Goal: Participate in discussion: Engage in conversation with other users on a specific topic

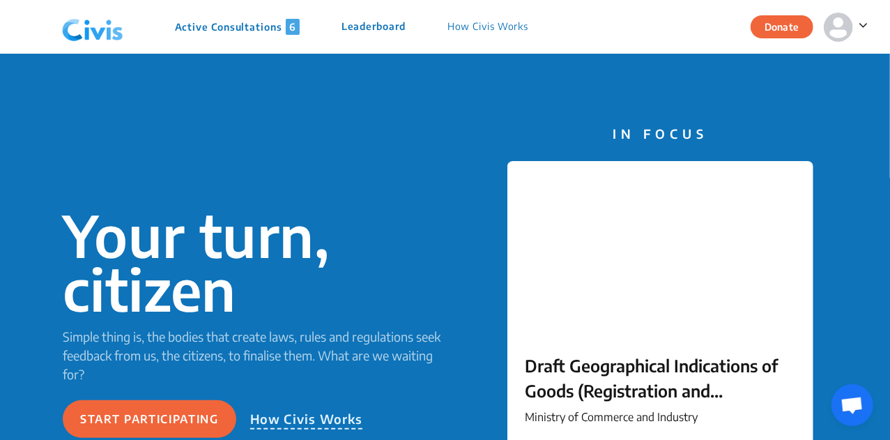
click at [258, 20] on p "Active Consultations 6" at bounding box center [237, 27] width 125 height 16
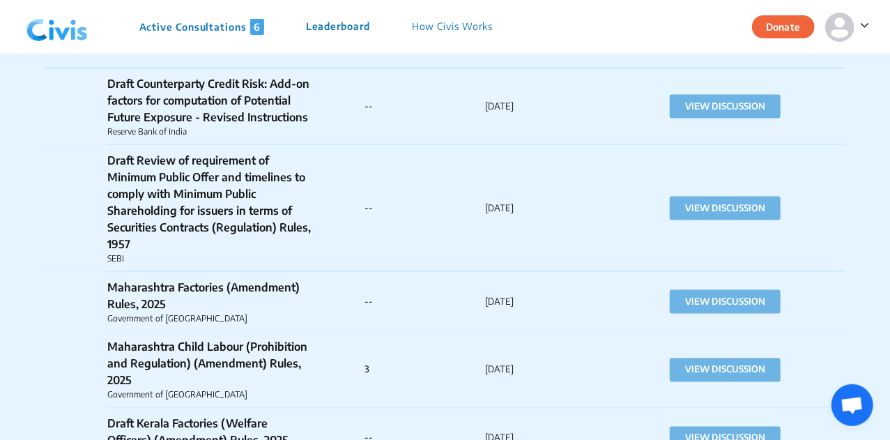
scroll to position [1011, 0]
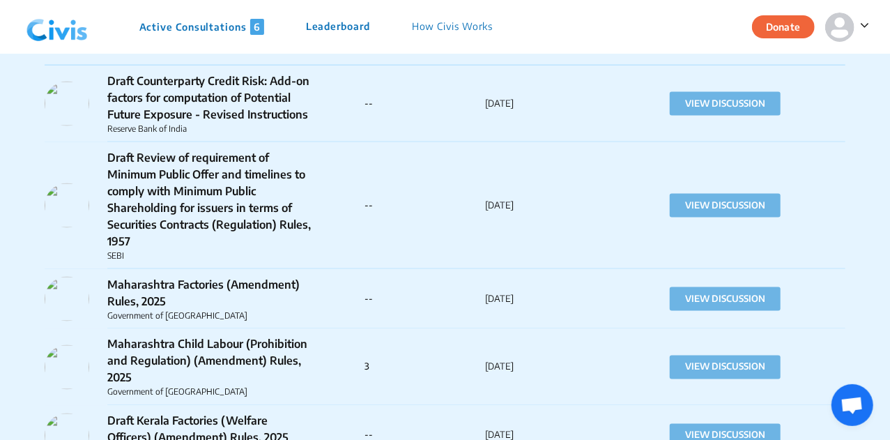
click at [199, 354] on p "Maharashtra Child Labour (Prohibition and Regulation) (Amendment) Rules, 2025" at bounding box center [210, 361] width 206 height 50
click at [694, 358] on button "VIEW DISCUSSION" at bounding box center [725, 367] width 111 height 24
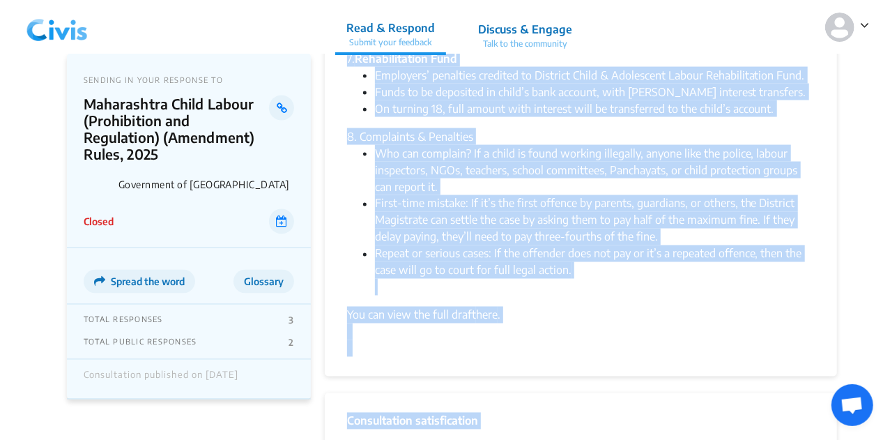
scroll to position [1197, 0]
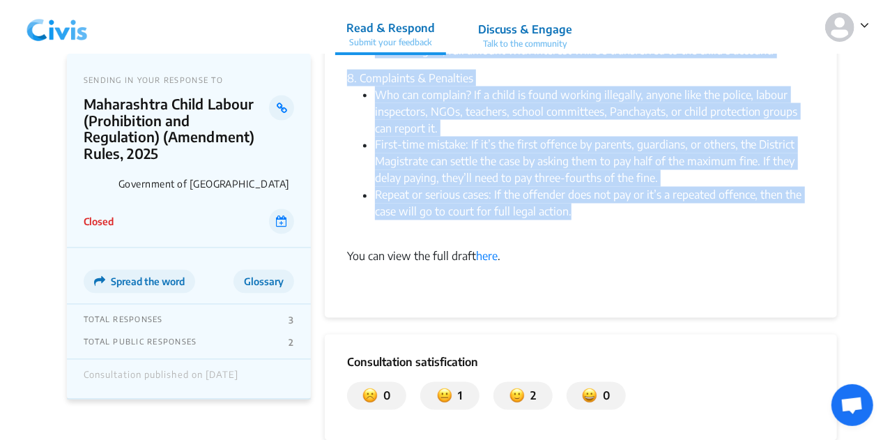
drag, startPoint x: 337, startPoint y: 127, endPoint x: 591, endPoint y: 198, distance: 263.5
copy div "Loremipsum do Sitametcons adi elitsedd eiu Temporincid Utlab Etdolo (Magnaaliqu…"
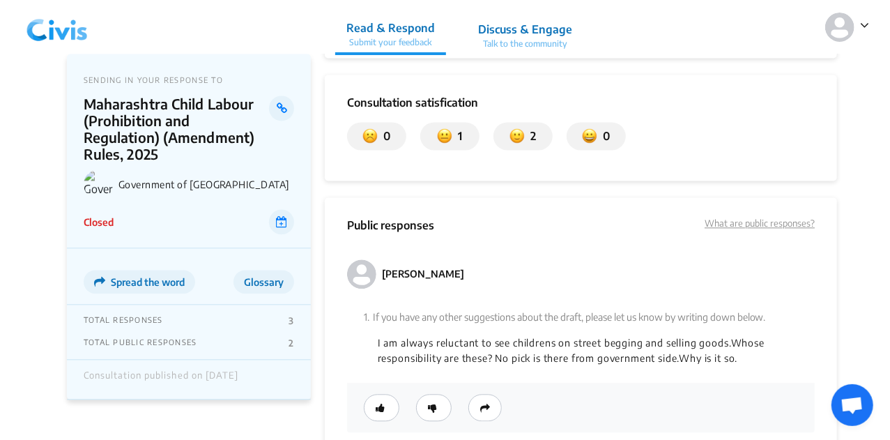
scroll to position [0, 0]
